Goal: Ask a question: Seek information or help from site administrators or community

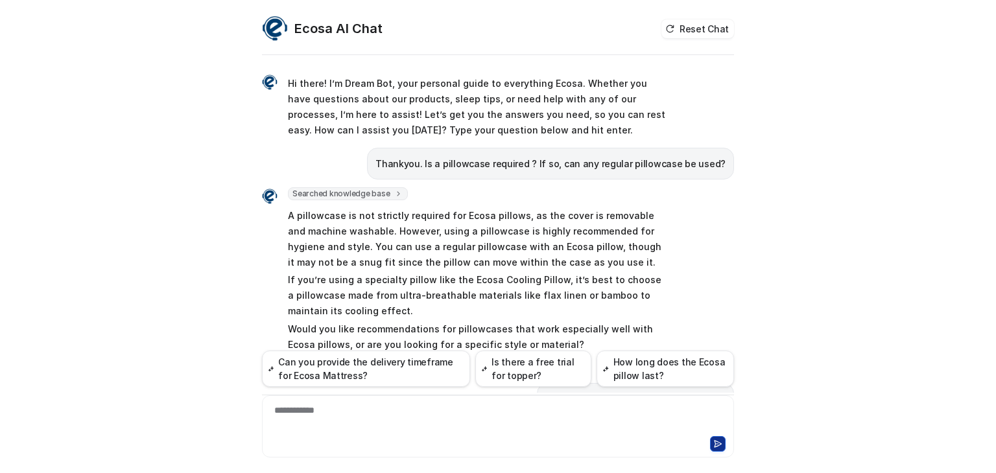
scroll to position [279, 0]
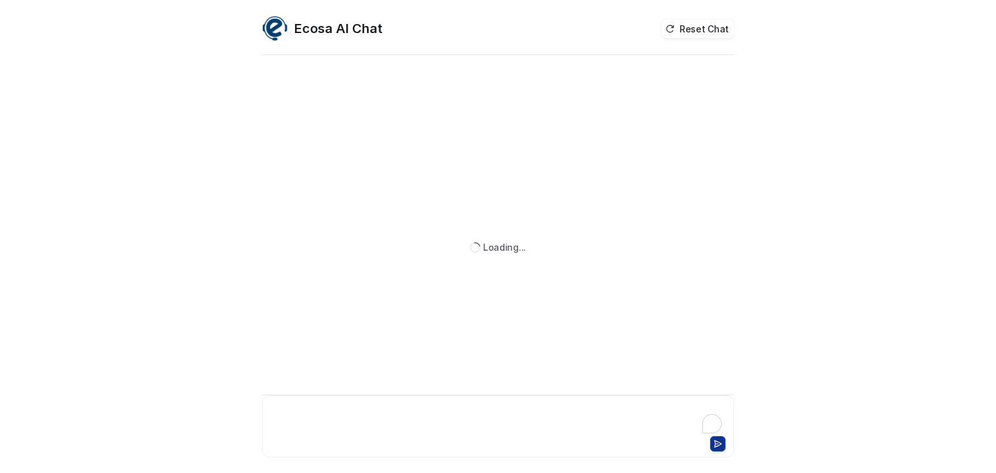
paste div
click at [713, 447] on icon at bounding box center [717, 443] width 9 height 9
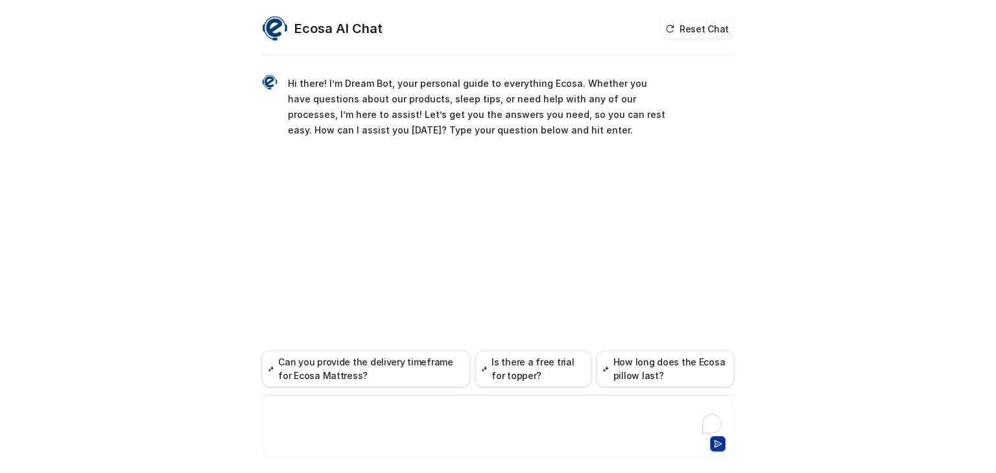
paste div
click at [718, 445] on icon at bounding box center [717, 444] width 7 height 6
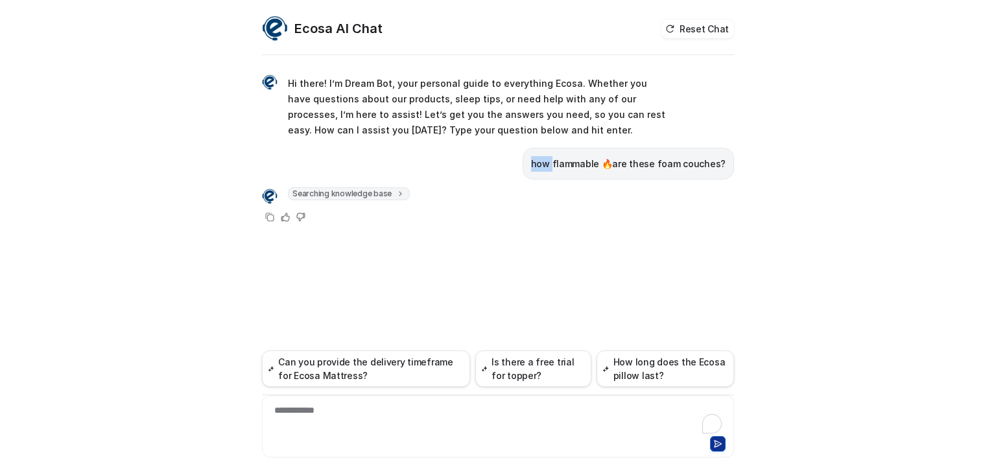
click at [555, 161] on p "how flammable 🔥are these foam couches?" at bounding box center [628, 164] width 194 height 16
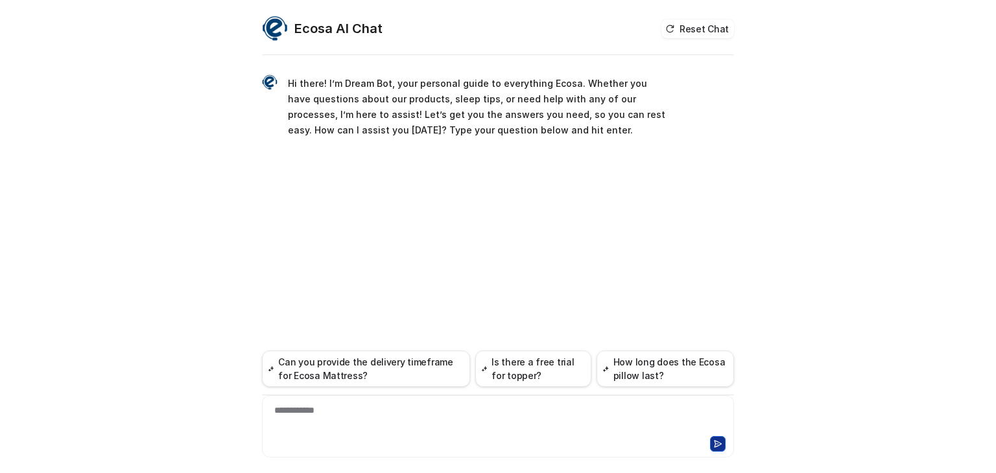
click at [336, 412] on div "**********" at bounding box center [497, 419] width 465 height 30
paste div
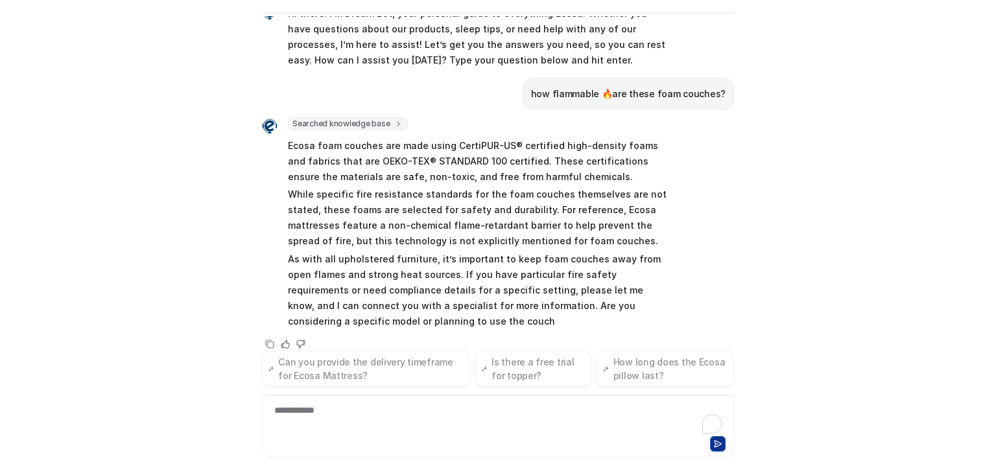
scroll to position [44, 0]
